Goal: Information Seeking & Learning: Learn about a topic

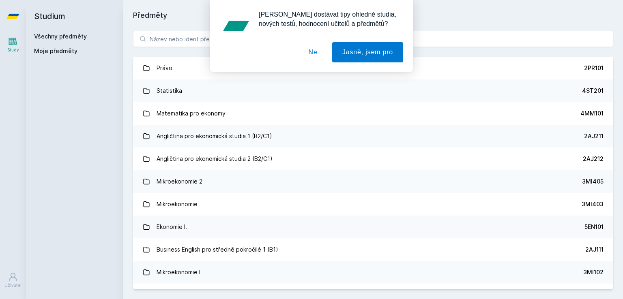
click at [311, 59] on button "Ne" at bounding box center [313, 52] width 29 height 20
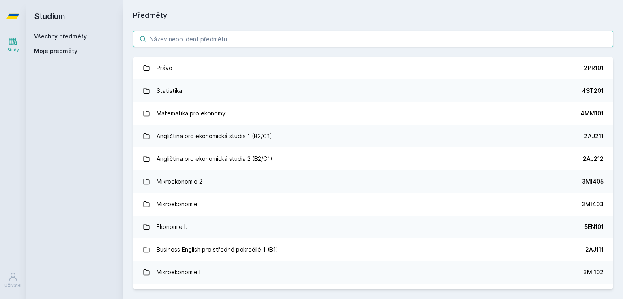
click at [198, 38] on input "search" at bounding box center [373, 39] width 480 height 16
click at [180, 36] on input "search" at bounding box center [373, 39] width 480 height 16
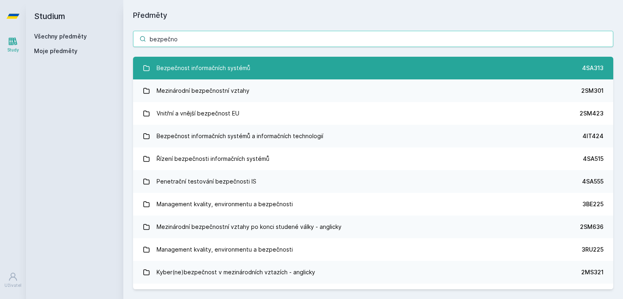
type input "bezpečno"
click at [223, 70] on div "Bezpečnost informačních systémů" at bounding box center [204, 68] width 94 height 16
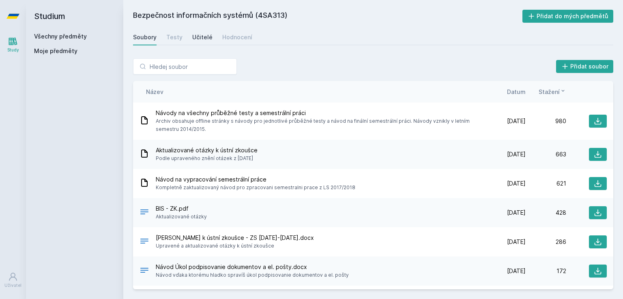
click at [204, 39] on div "Učitelé" at bounding box center [202, 37] width 20 height 8
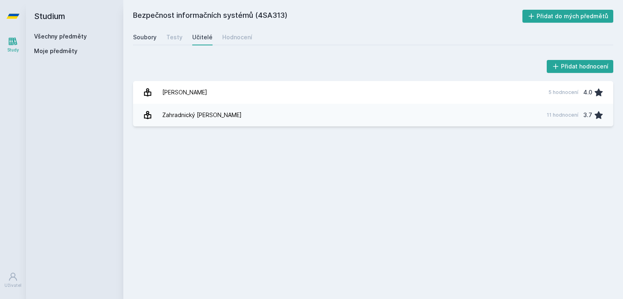
click at [148, 40] on div "Soubory" at bounding box center [145, 37] width 24 height 8
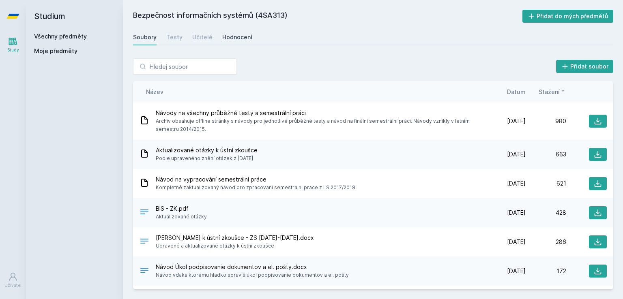
click at [230, 38] on div "Hodnocení" at bounding box center [237, 37] width 30 height 8
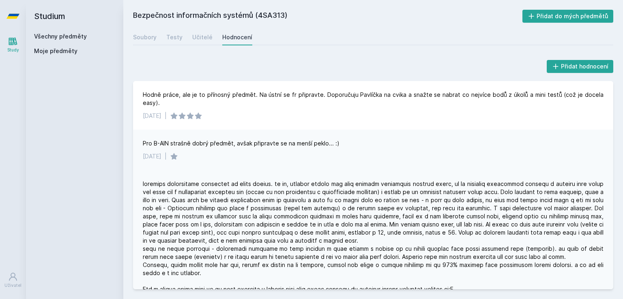
click at [326, 185] on div at bounding box center [373, 237] width 461 height 114
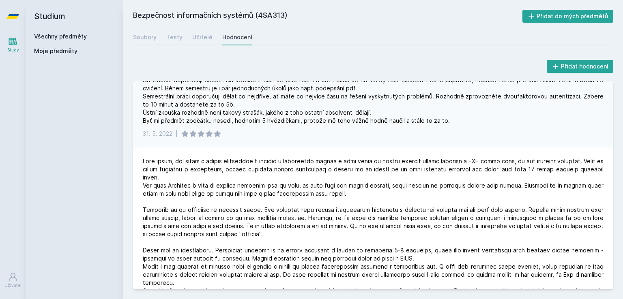
scroll to position [777, 0]
